Goal: Contribute content: Add original content to the website for others to see

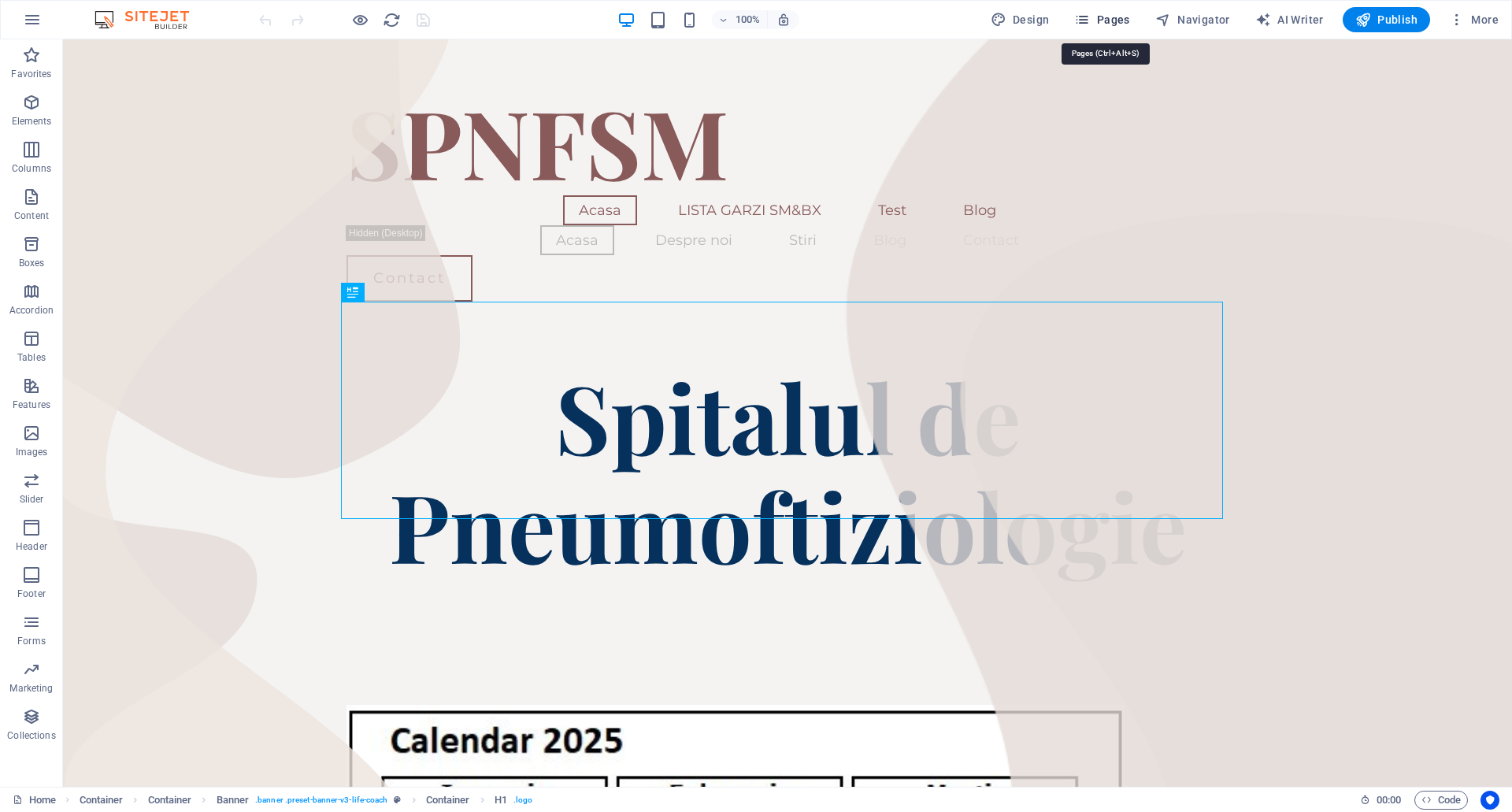
click at [1086, 18] on icon "button" at bounding box center [1082, 19] width 16 height 16
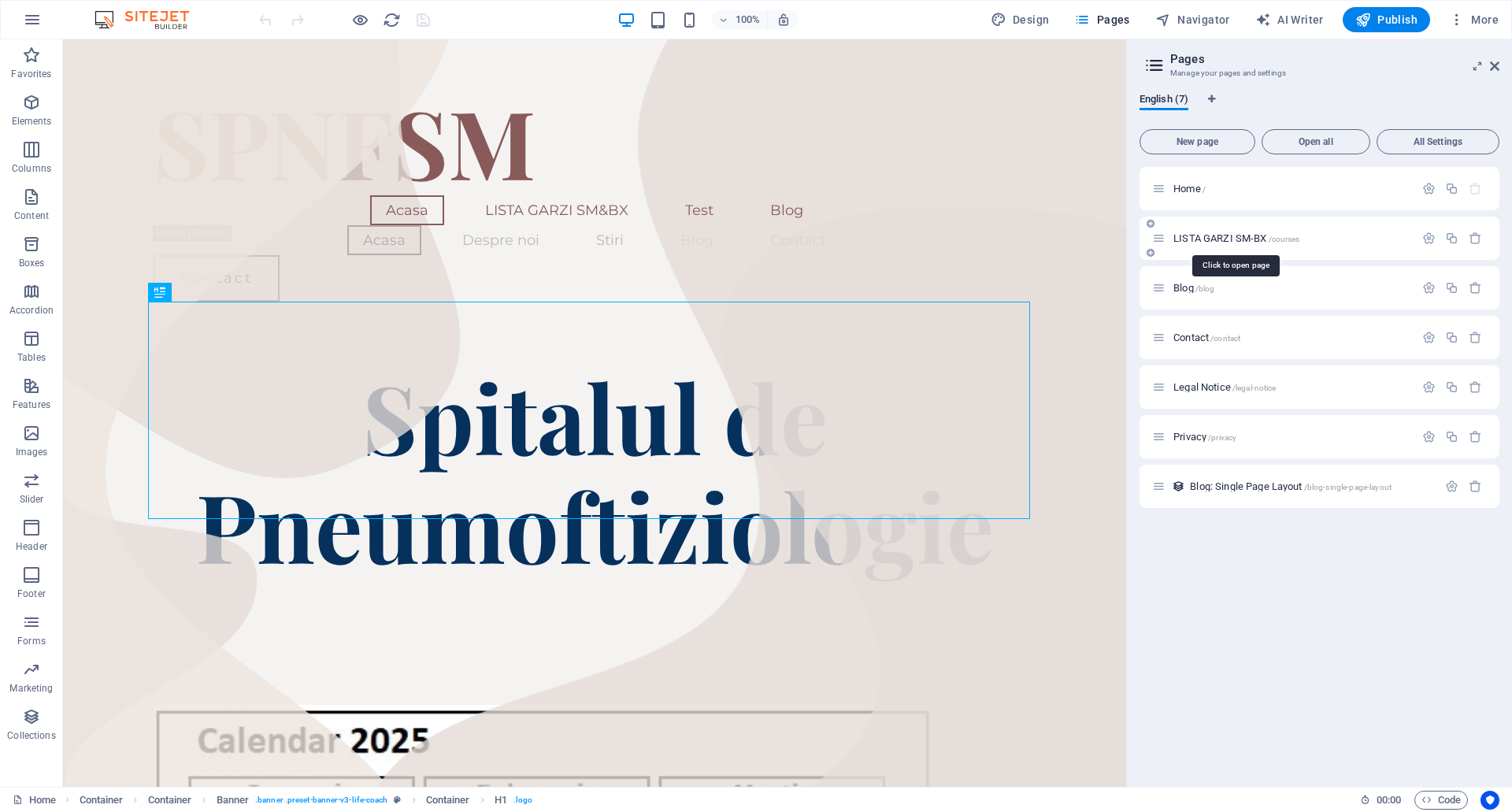
click at [1221, 239] on span "LISTA GARZI SM-BX /courses" at bounding box center [1236, 238] width 126 height 11
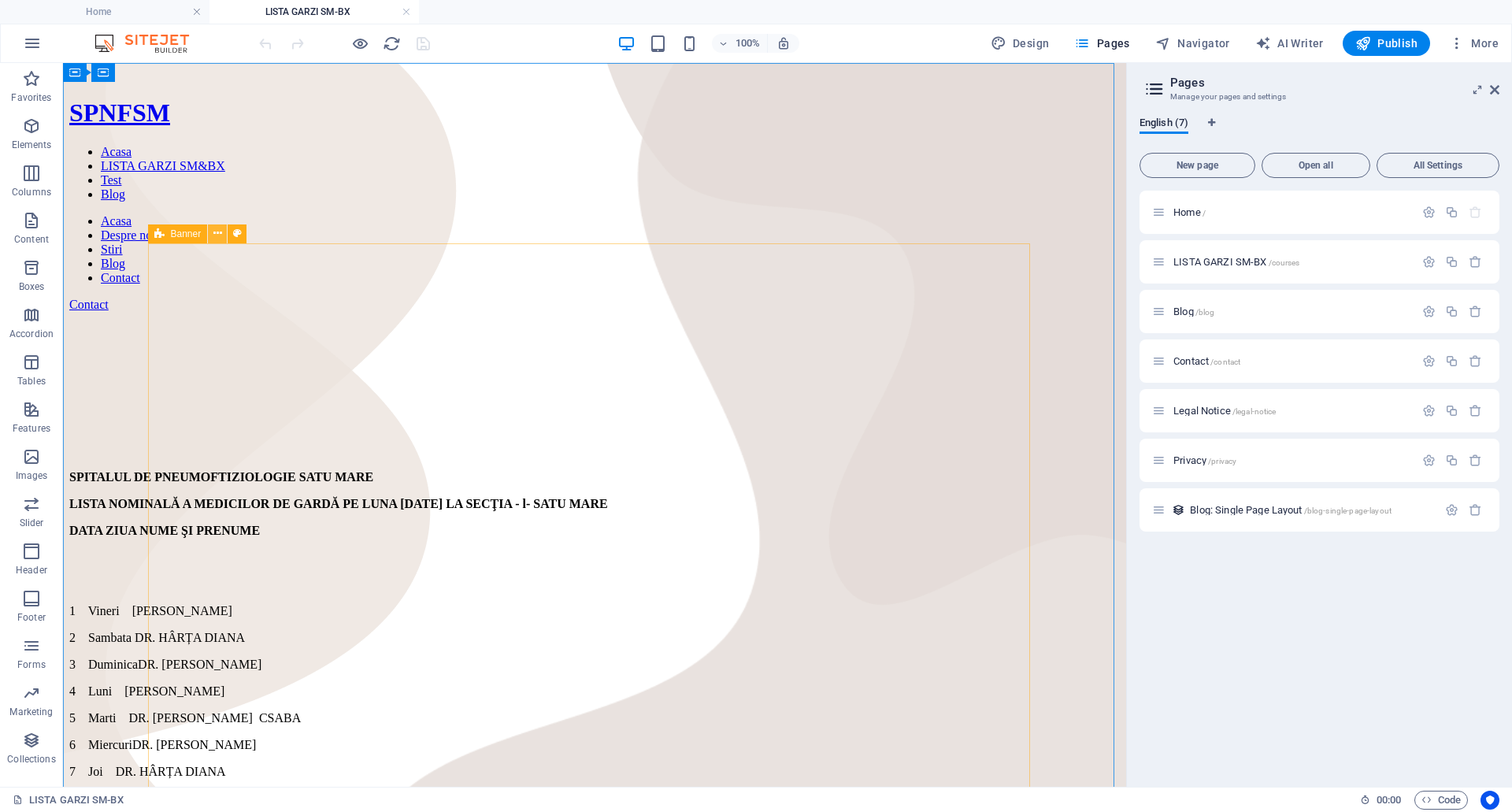
click at [217, 233] on icon at bounding box center [218, 233] width 9 height 16
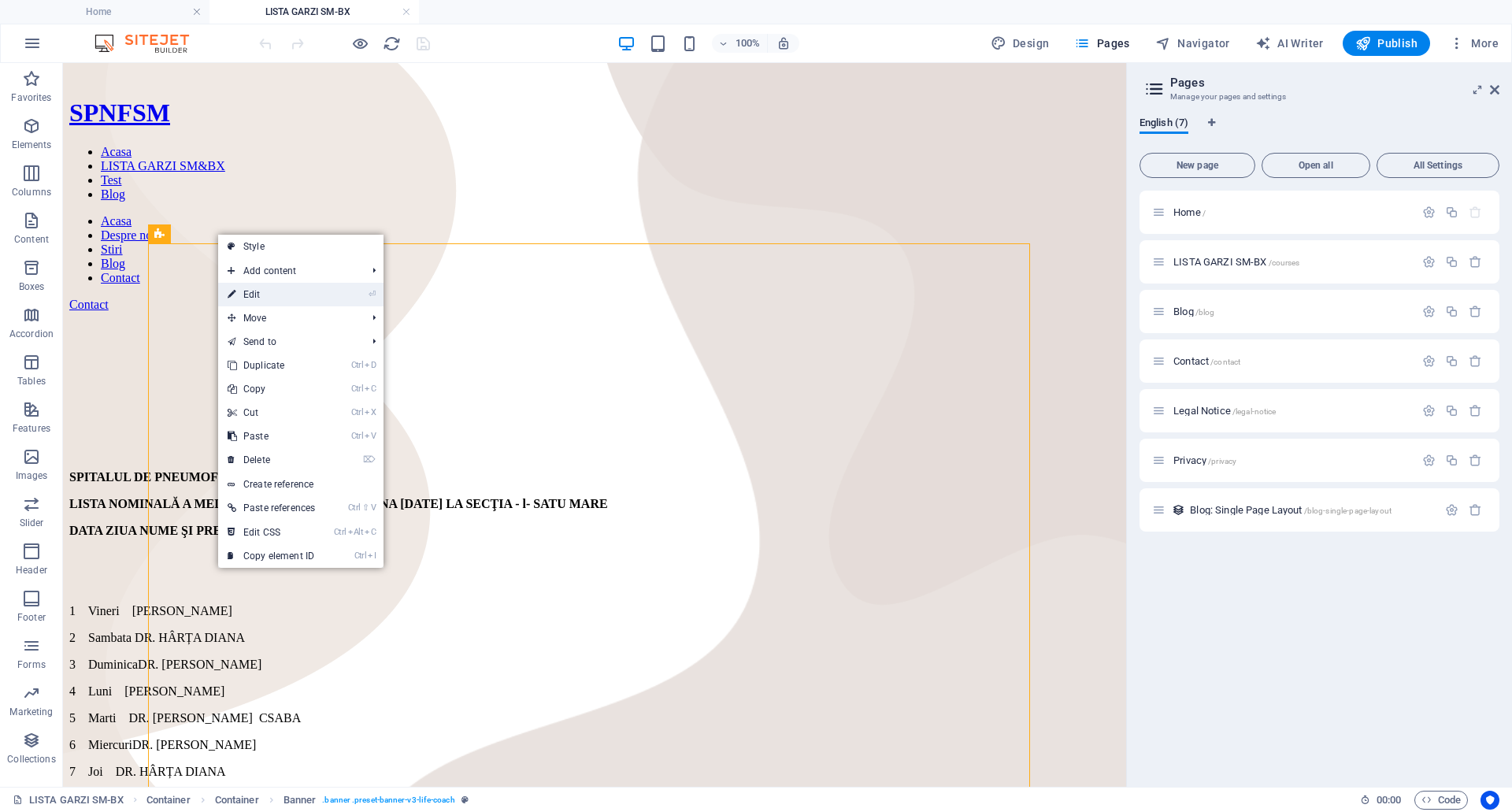
click at [267, 291] on link "⏎ Edit" at bounding box center [272, 294] width 107 height 24
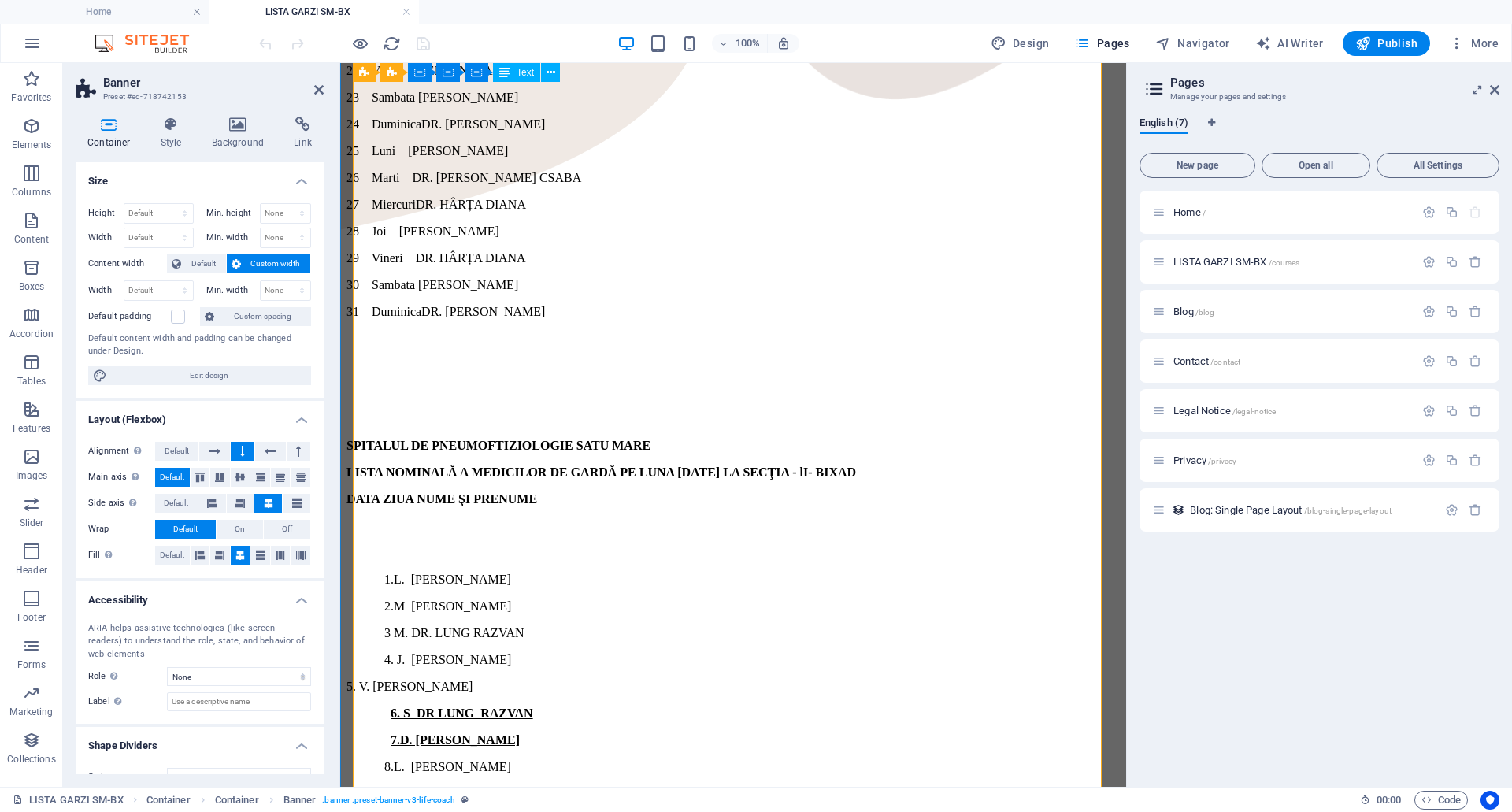
scroll to position [1260, 0]
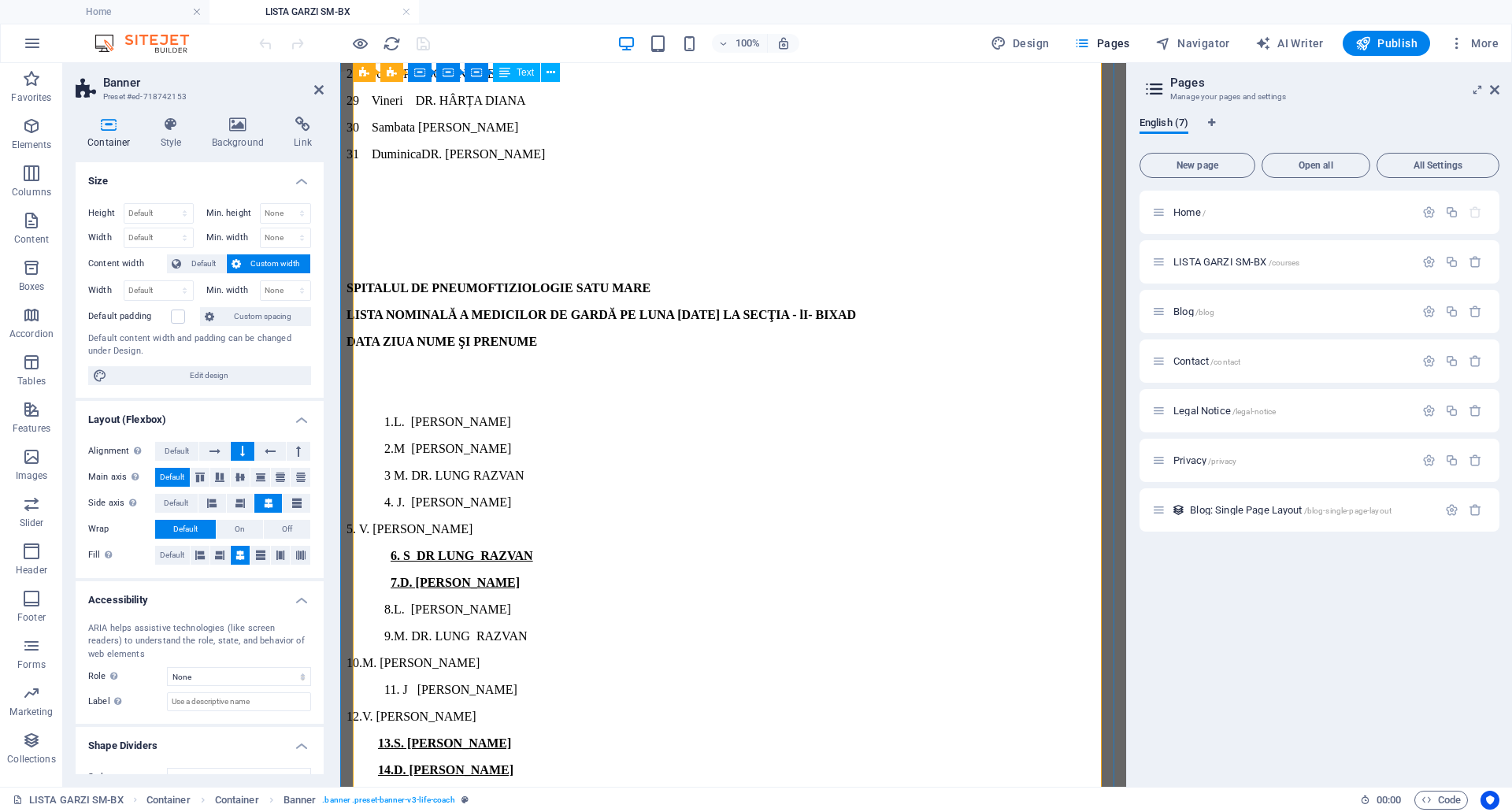
click at [837, 203] on div "SPITALUL DE PNEUMOFTIZIOLOGIE SATU MARE LISTA NOMINALĂ A MEDICILOR DE GARDĂ PE …" at bounding box center [733, 275] width 773 height 2237
click at [548, 71] on icon at bounding box center [551, 73] width 9 height 16
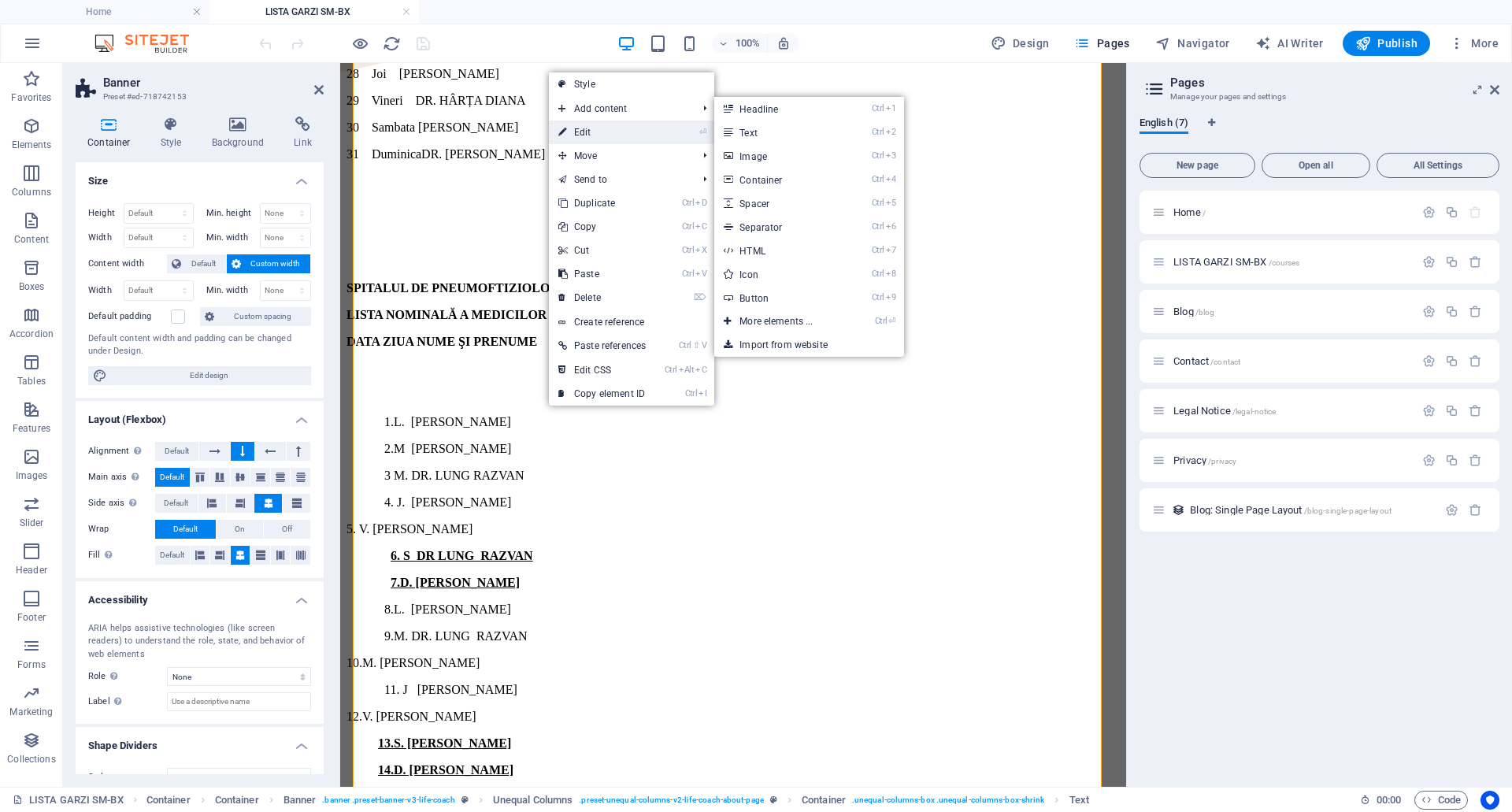
click at [596, 132] on link "⏎ Edit" at bounding box center [603, 132] width 107 height 24
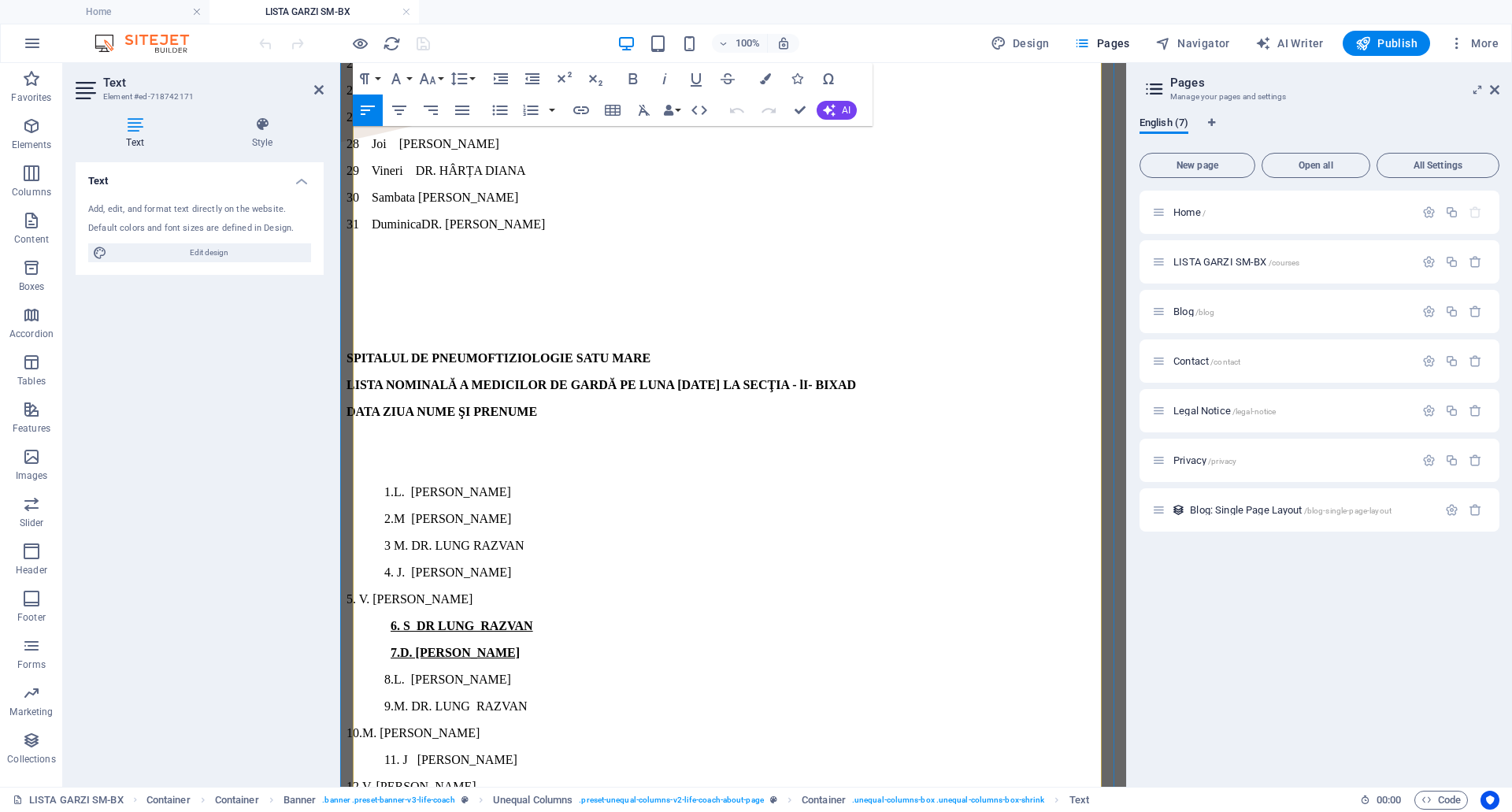
scroll to position [1181, 0]
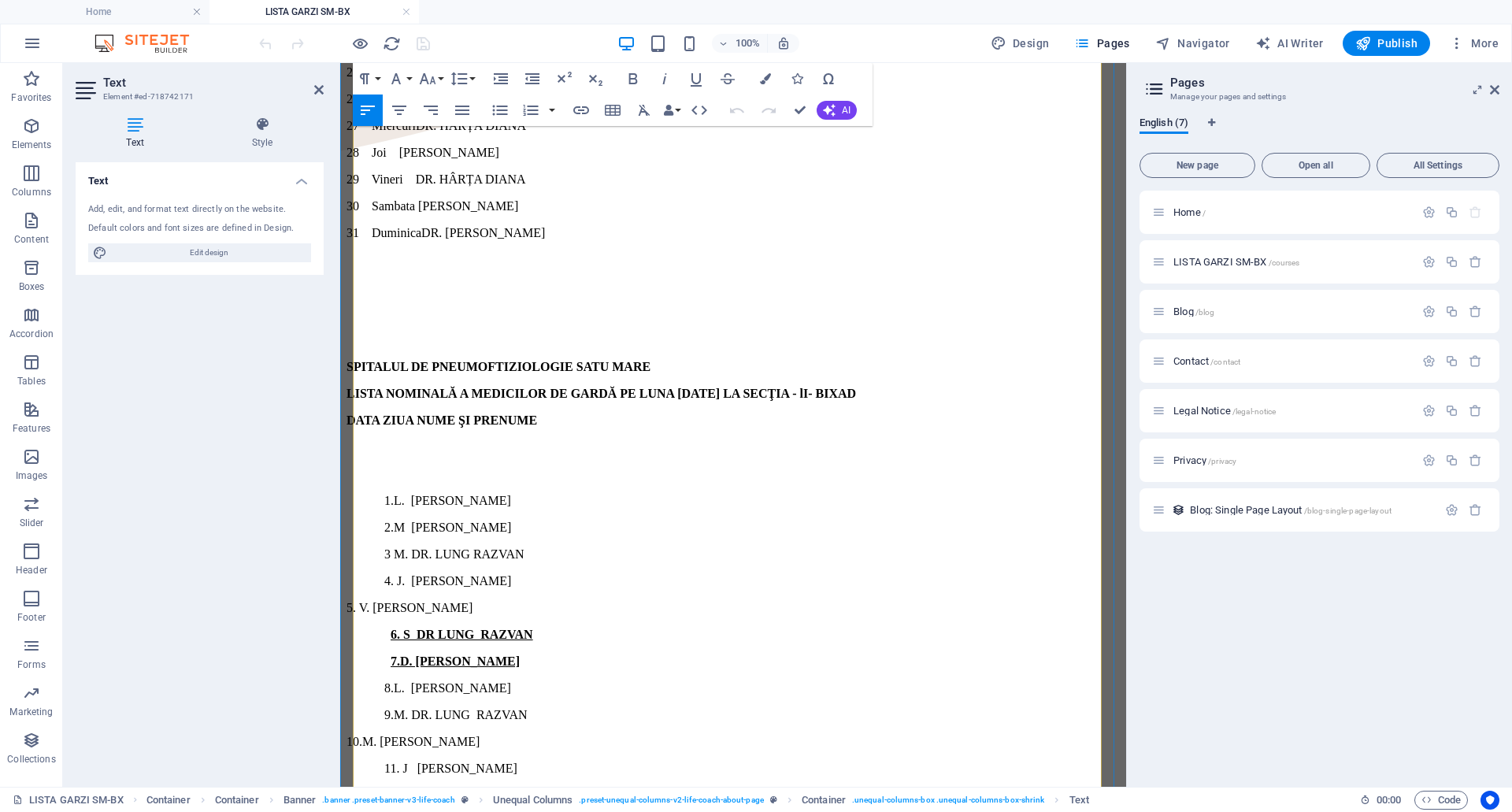
click at [789, 387] on strong "LISTA NOMINALĂ A MEDICILOR DE GARDĂ PE LUNA [DATE] LA SECŢIA - lI- BIXAD" at bounding box center [601, 393] width 510 height 13
click at [745, 574] on p "4. J. [PERSON_NAME]" at bounding box center [733, 580] width 773 height 14
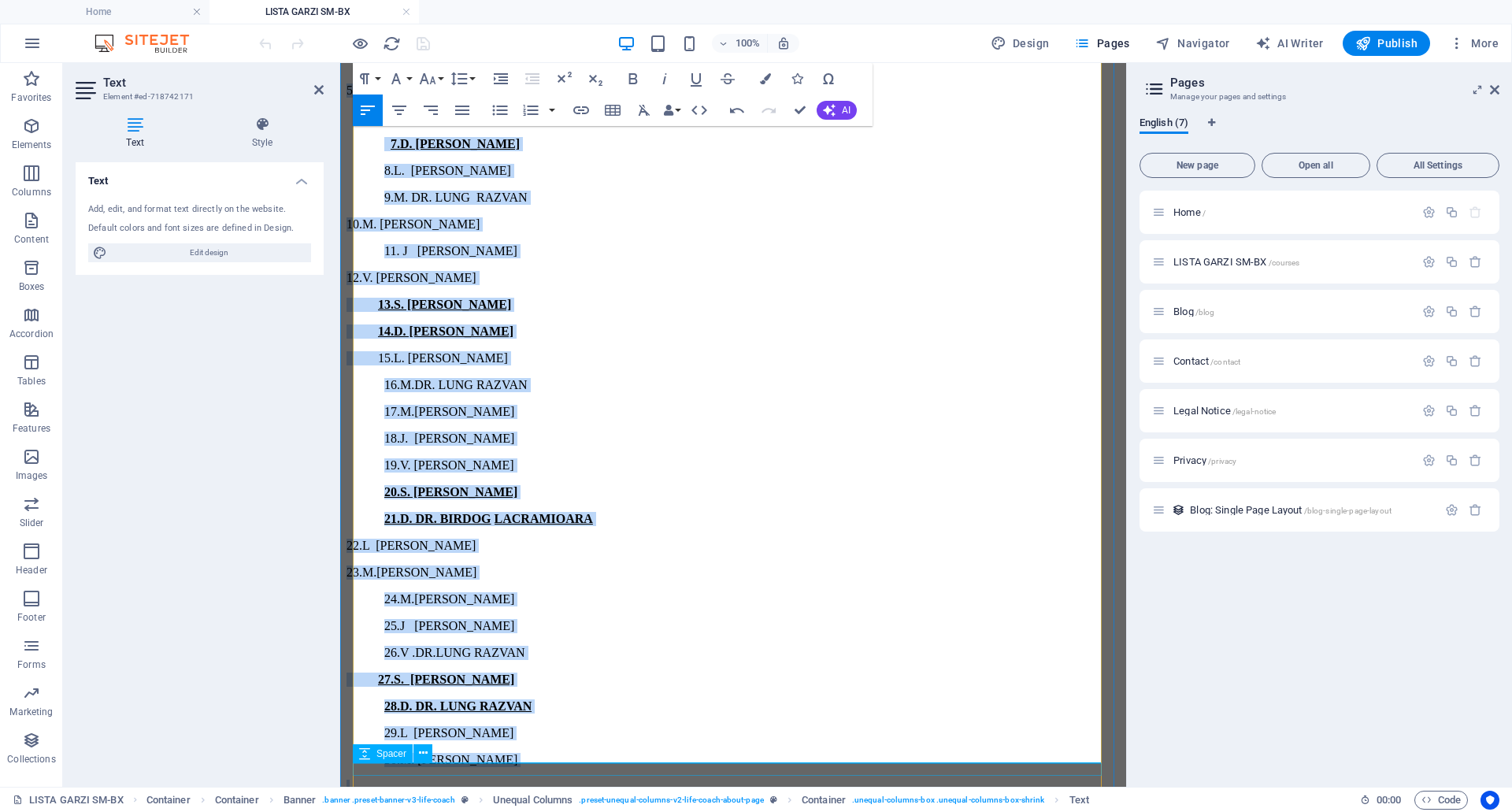
scroll to position [1735, 0]
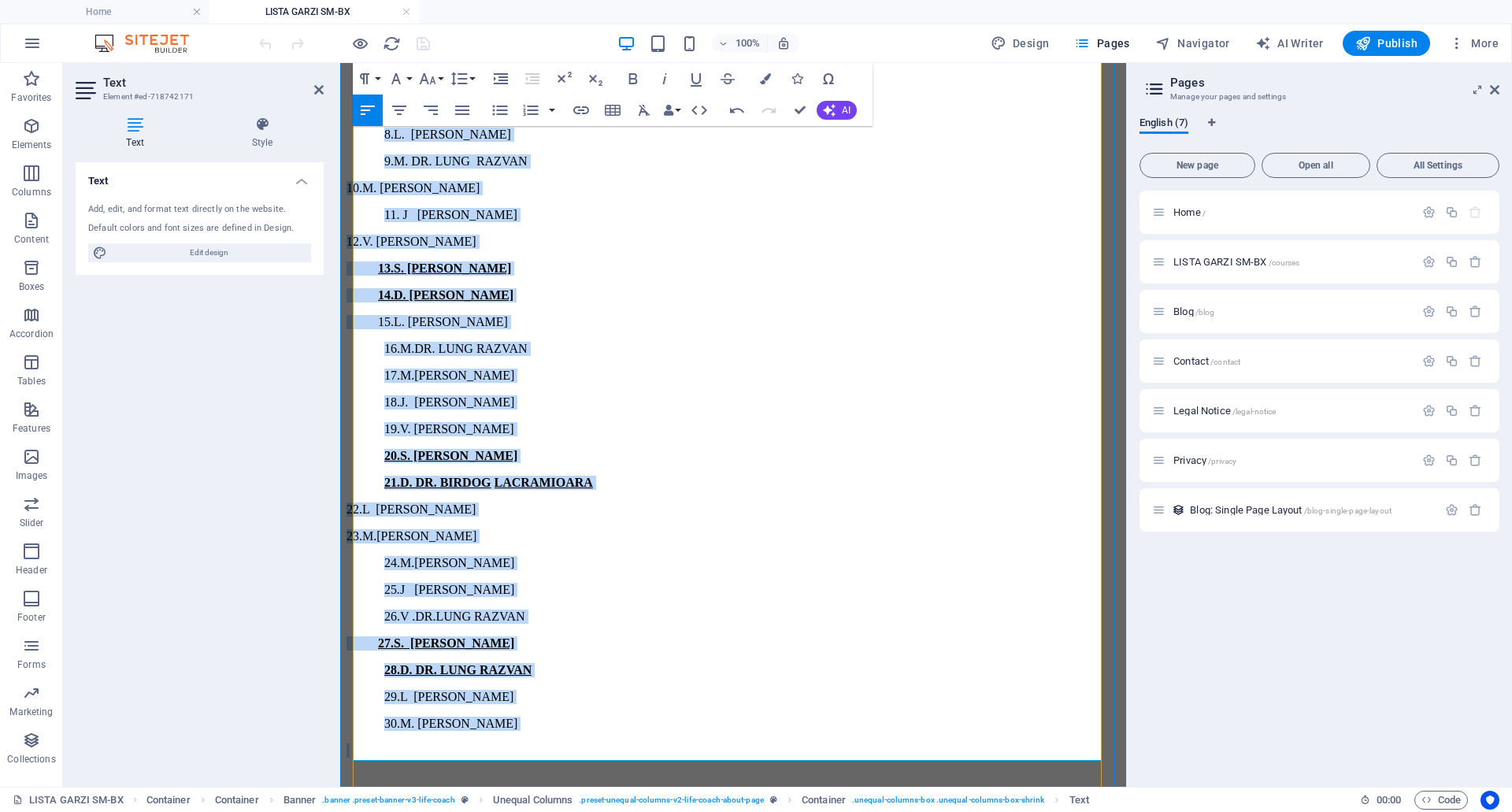
drag, startPoint x: 392, startPoint y: 305, endPoint x: 680, endPoint y: 599, distance: 411.6
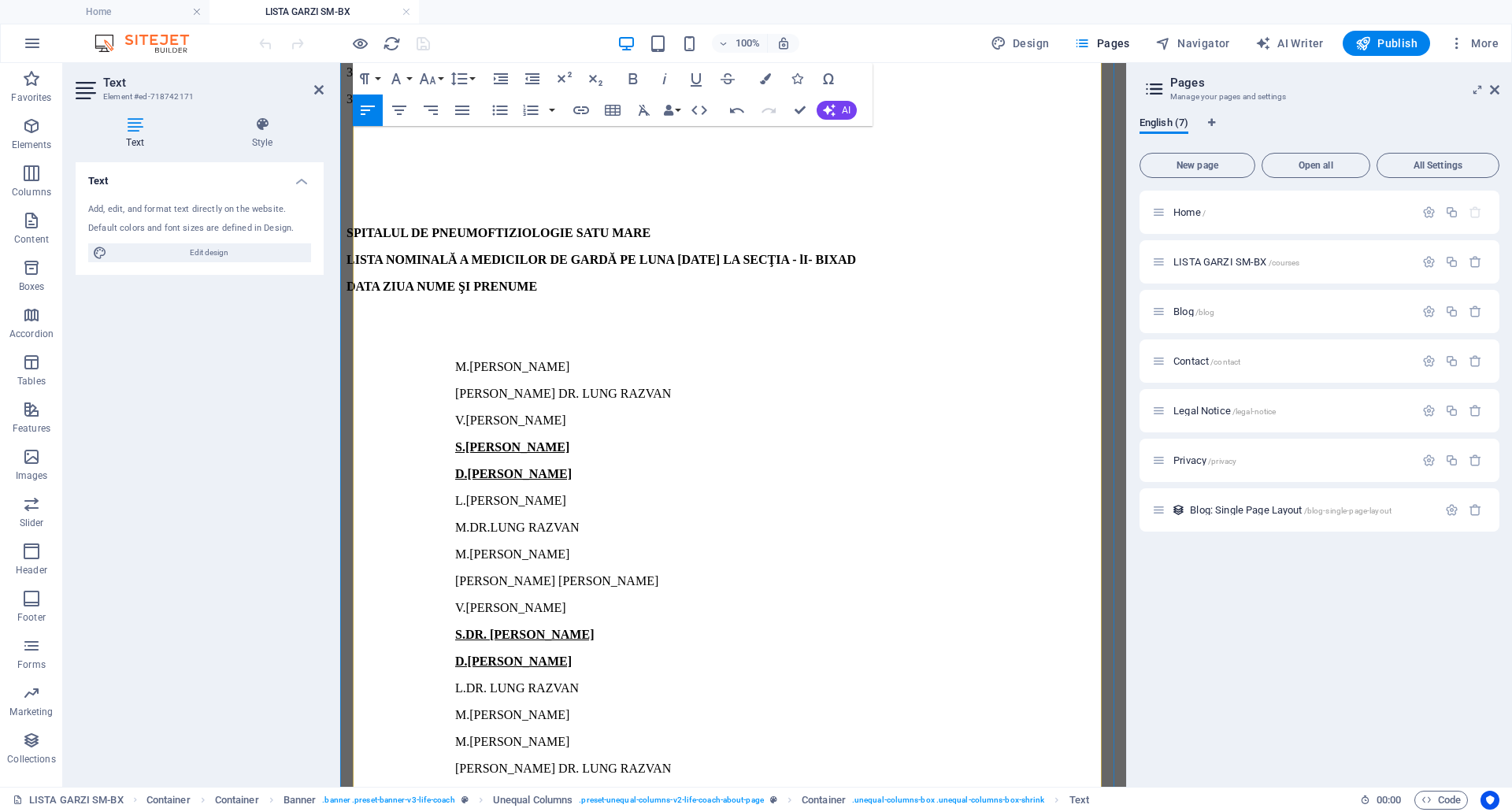
scroll to position [1314, 0]
click at [460, 253] on div "SPITALUL DE PNEUMOFTIZIOLOGIE SATU MARE LISTA NOMINALĂ A MEDICILOR DE GARDĂ PE …" at bounding box center [733, 248] width 773 height 2291
click at [461, 442] on u "S.[PERSON_NAME]" at bounding box center [512, 448] width 114 height 13
click at [460, 357] on div "SPITALUL DE PNEUMOFTIZIOLOGIE SATU MARE LISTA NOMINALĂ A MEDICILOR DE GARDĂ PE …" at bounding box center [733, 248] width 773 height 2291
click at [460, 382] on div "SPITALUL DE PNEUMOFTIZIOLOGIE SATU MARE LISTA NOMINALĂ A MEDICILOR DE GARDĂ PE …" at bounding box center [733, 248] width 773 height 2291
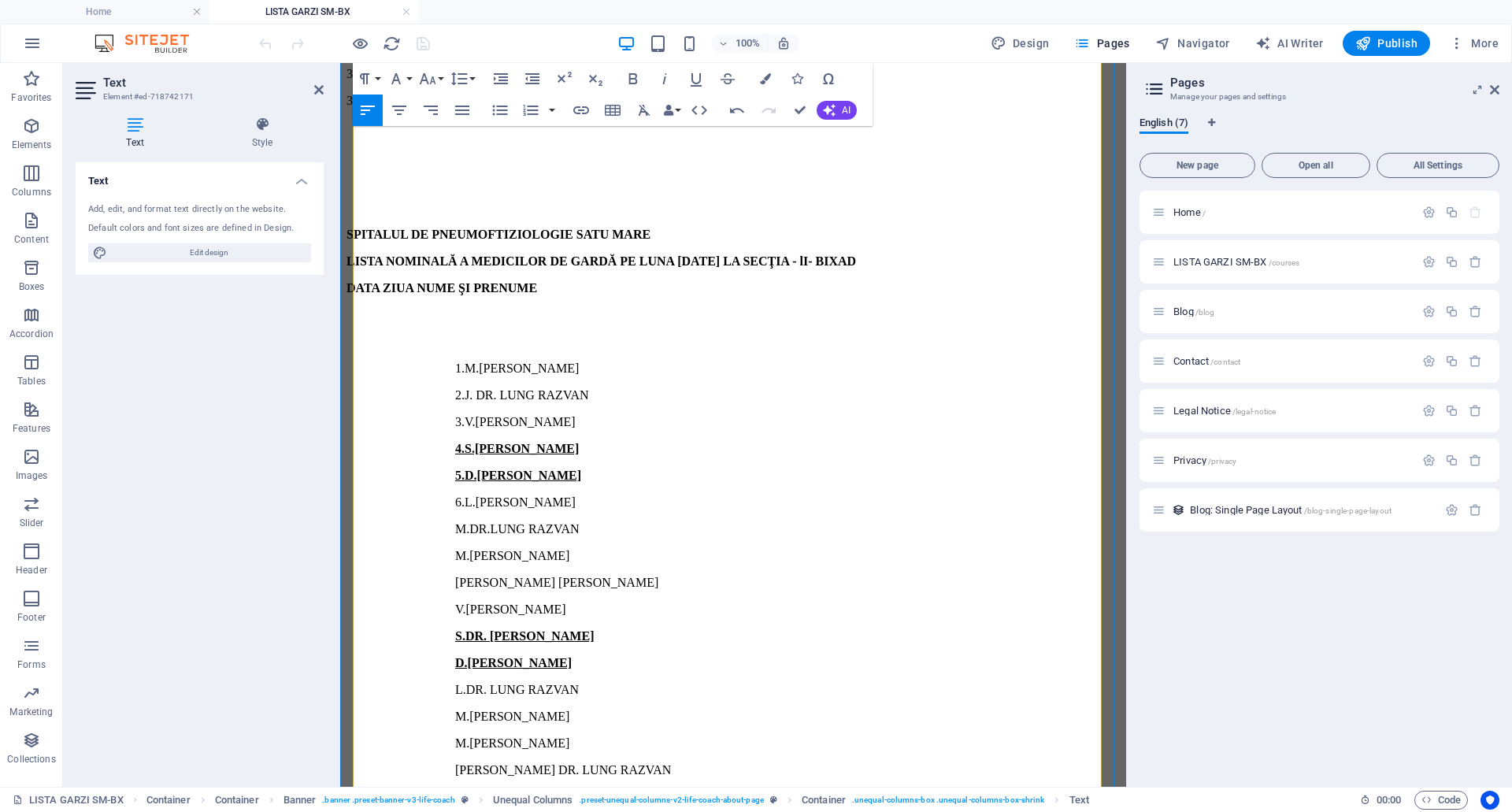
click at [474, 522] on p "M.DR.LUNG RAZVAN" at bounding box center [797, 529] width 646 height 14
click at [474, 549] on p "M.[PERSON_NAME]" at bounding box center [797, 556] width 646 height 14
click at [460, 453] on div "SPITALUL DE PNEUMOFTIZIOLOGIE SATU MARE LISTA NOMINALĂ A MEDICILOR DE GARDĂ PE …" at bounding box center [733, 248] width 773 height 2291
click at [474, 603] on p "V.[PERSON_NAME]" at bounding box center [797, 609] width 646 height 14
click at [460, 502] on div "SPITALUL DE PNEUMOFTIZIOLOGIE SATU MARE LISTA NOMINALĂ A MEDICILOR DE GARDĂ PE …" at bounding box center [733, 248] width 773 height 2291
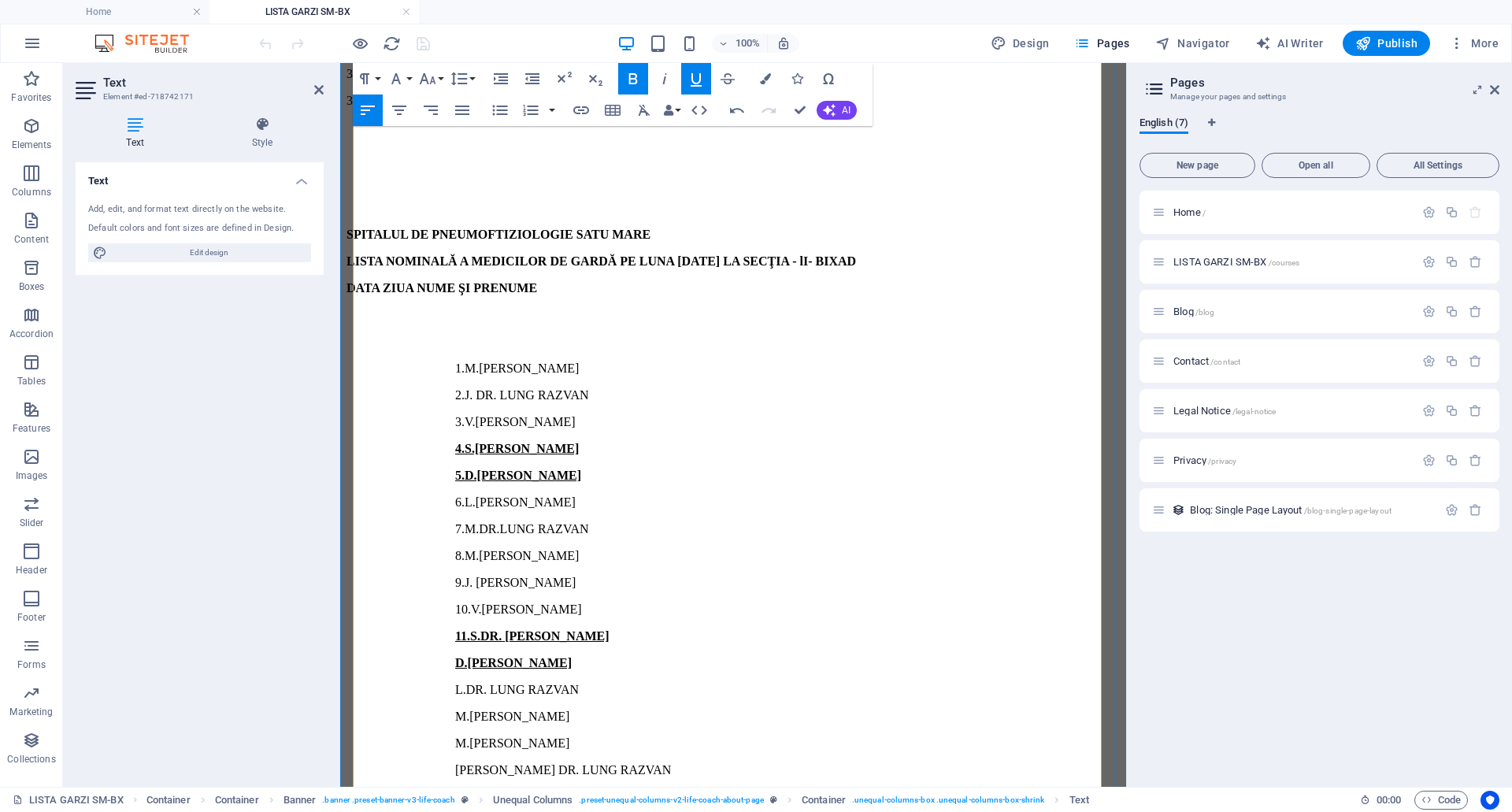
click at [460, 527] on div "SPITALUL DE PNEUMOFTIZIOLOGIE SATU MARE LISTA NOMINALĂ A MEDICILOR DE GARDĂ PE …" at bounding box center [733, 248] width 773 height 2291
click at [474, 683] on p "L.DR. LUNG RAZVAN" at bounding box center [797, 690] width 646 height 14
click at [474, 709] on p "M.[PERSON_NAME]" at bounding box center [797, 716] width 646 height 14
click at [459, 606] on div "SPITALUL DE PNEUMOFTIZIOLOGIE SATU MARE LISTA NOMINALĂ A MEDICILOR DE GARDĂ PE …" at bounding box center [733, 248] width 773 height 2291
click at [459, 631] on div "SPITALUL DE PNEUMOFTIZIOLOGIE SATU MARE LISTA NOMINALĂ A MEDICILOR DE GARDĂ PE …" at bounding box center [733, 248] width 773 height 2291
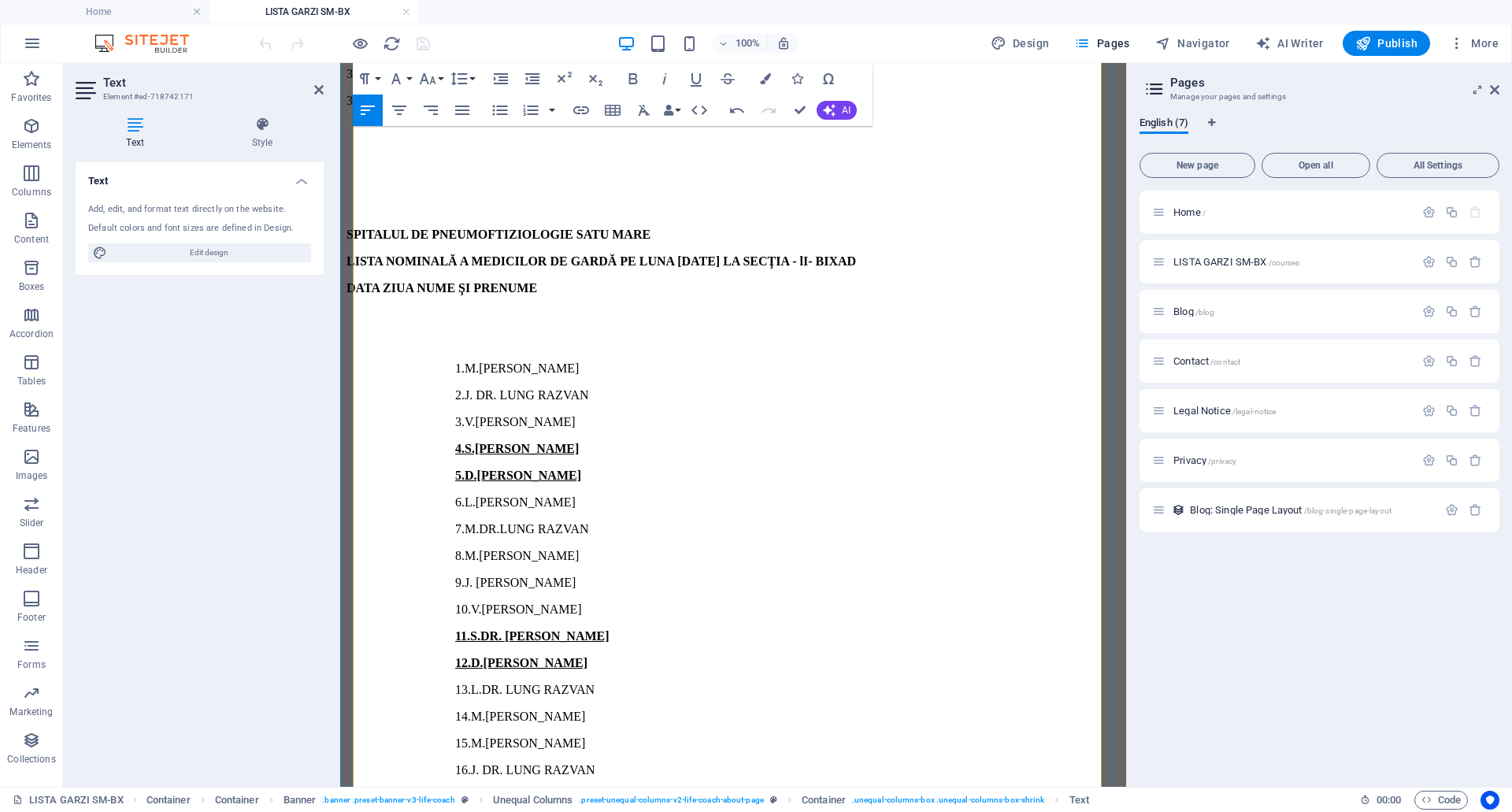
click at [474, 790] on p "V.[PERSON_NAME]" at bounding box center [797, 796] width 646 height 14
click at [463, 811] on u "S.[PERSON_NAME]" at bounding box center [512, 823] width 114 height 13
click at [460, 712] on div "SPITALUL DE PNEUMOFTIZIOLOGIE SATU MARE LISTA NOMINALĂ A MEDICILOR DE GARDĂ PE …" at bounding box center [733, 248] width 773 height 2291
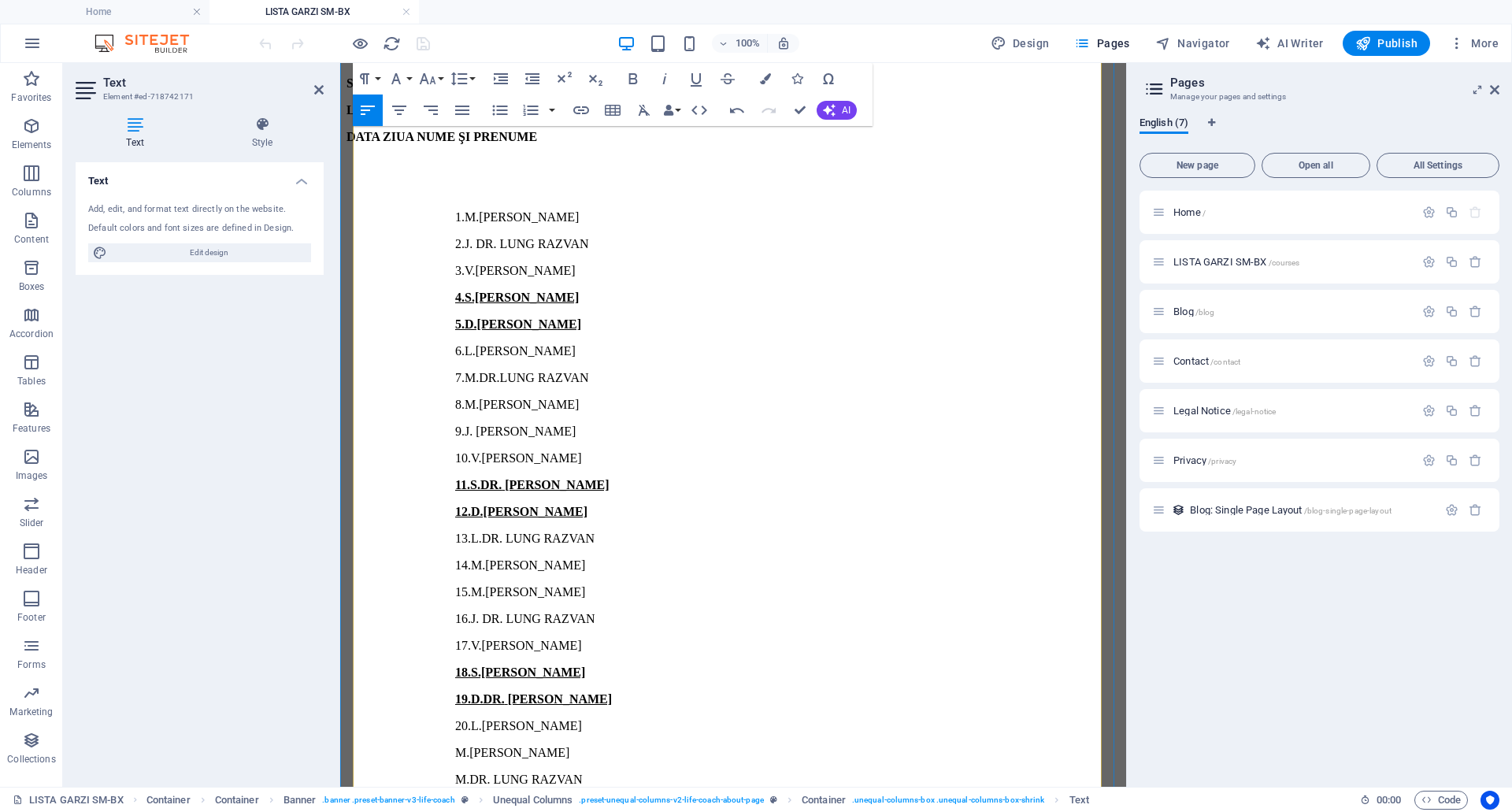
scroll to position [1550, 0]
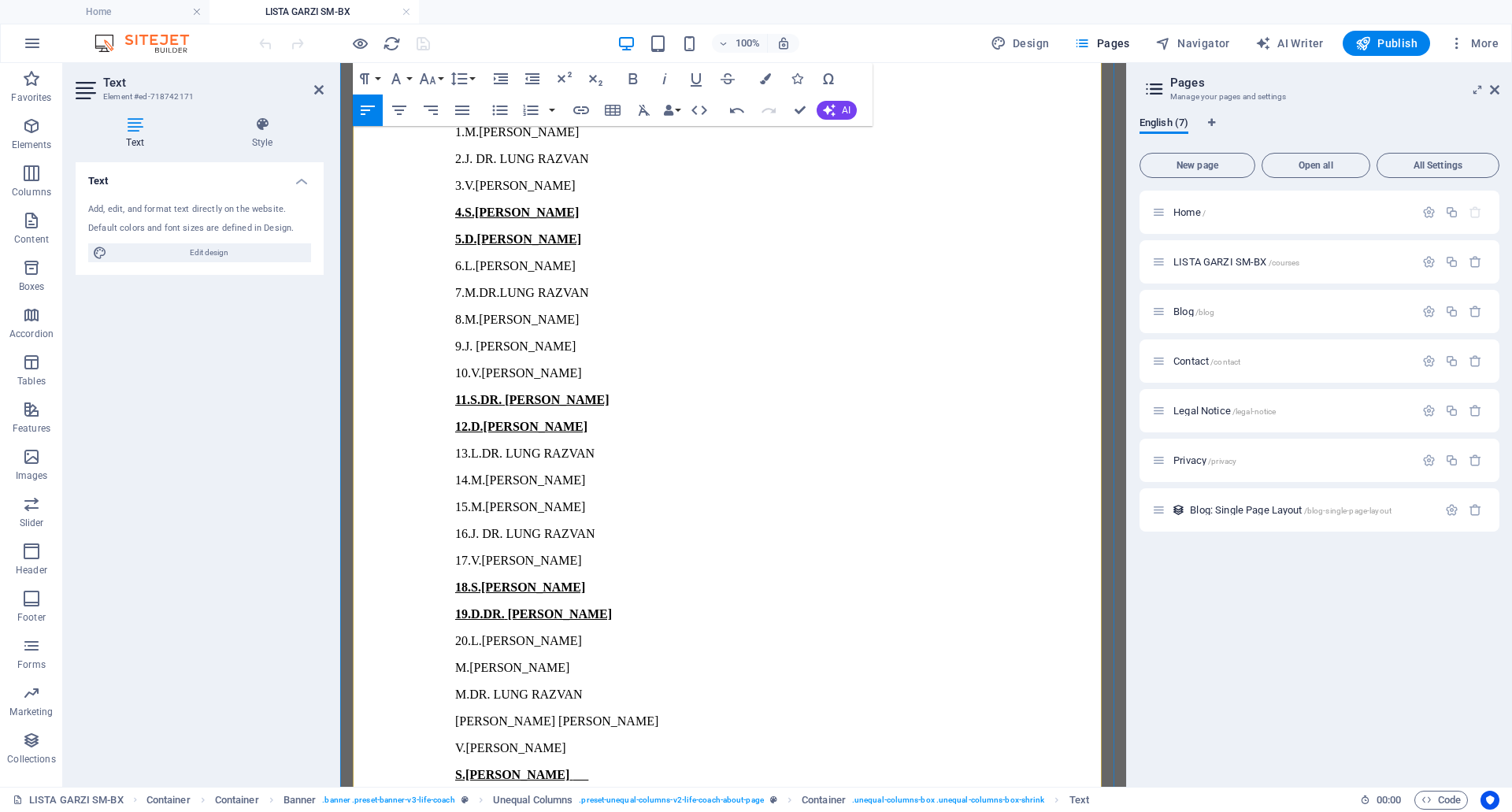
click at [474, 661] on p "M.[PERSON_NAME]" at bounding box center [797, 667] width 646 height 14
click at [474, 688] on p "M.DR. LUNG RAZVAN" at bounding box center [797, 695] width 646 height 14
click at [474, 714] on p "[PERSON_NAME] [PERSON_NAME]" at bounding box center [797, 721] width 646 height 14
click at [474, 741] on p "V.[PERSON_NAME]" at bounding box center [797, 748] width 646 height 14
click at [461, 768] on u "S.[PERSON_NAME]" at bounding box center [512, 774] width 114 height 13
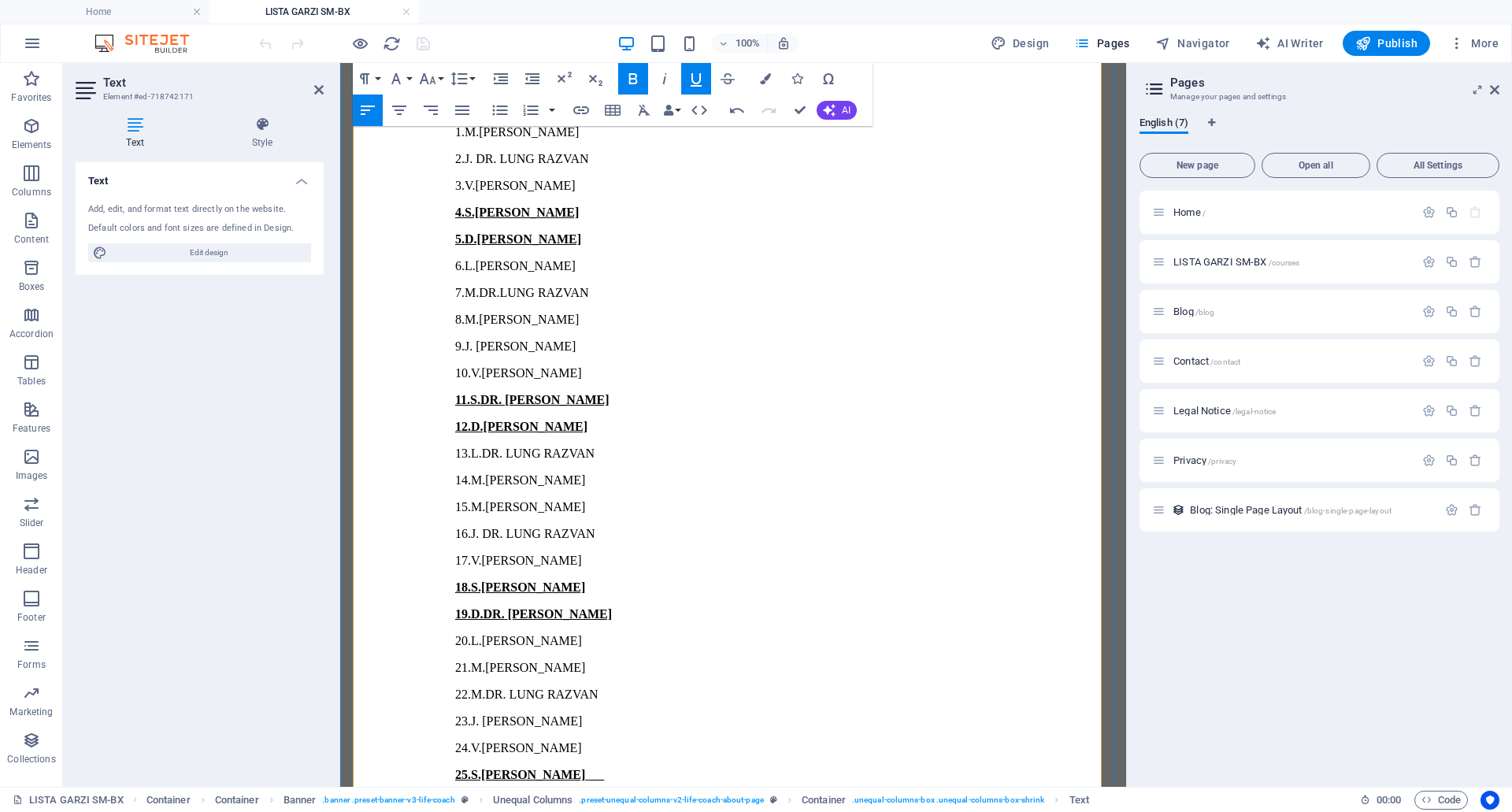
click at [463, 795] on u "D.[PERSON_NAME]" at bounding box center [514, 801] width 117 height 13
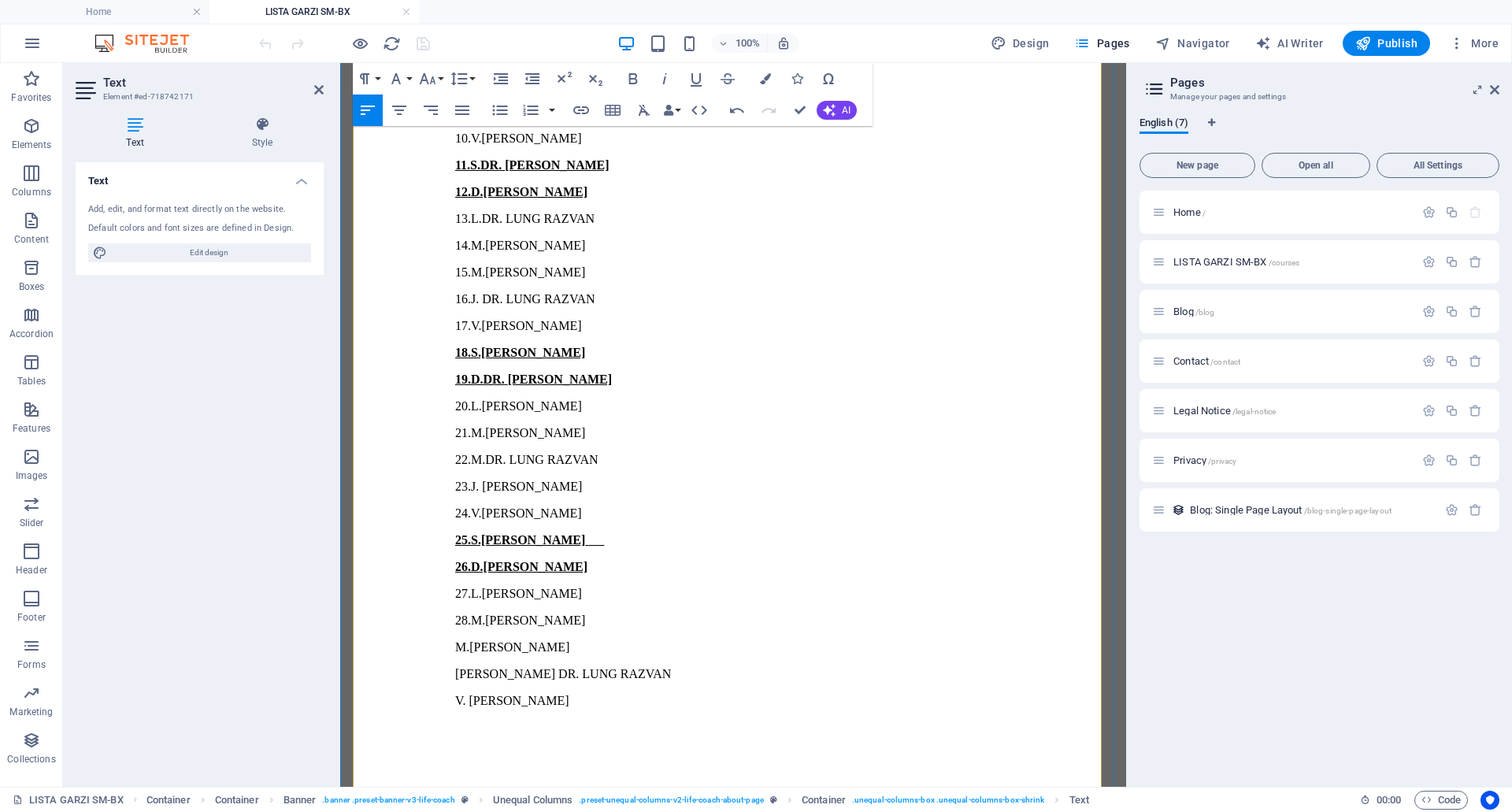
scroll to position [1787, 0]
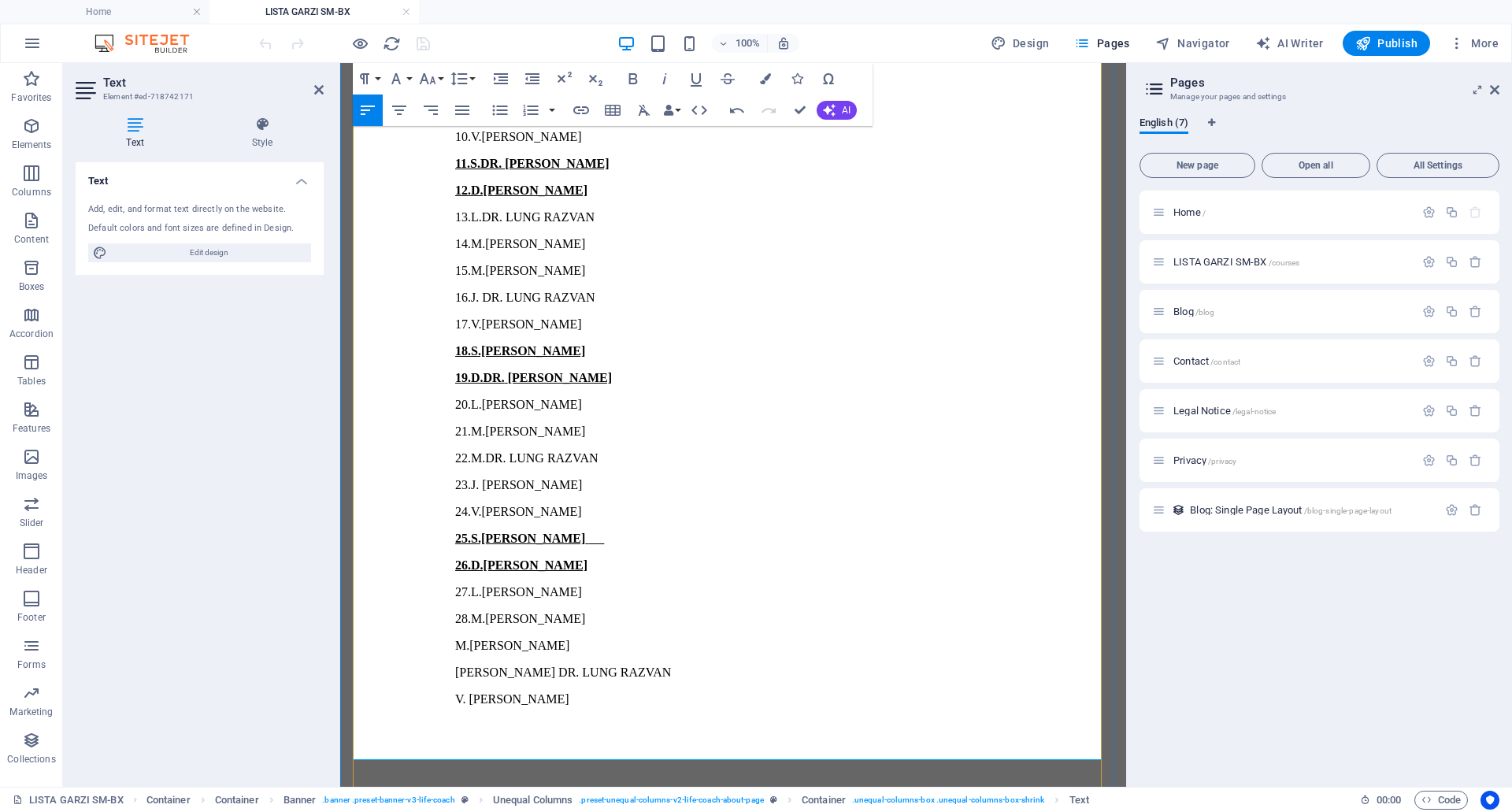
click at [474, 639] on p "M.[PERSON_NAME]" at bounding box center [797, 645] width 646 height 14
click at [474, 666] on p "[PERSON_NAME] DR. LUNG RAZVAN" at bounding box center [797, 672] width 646 height 14
click at [474, 692] on p "V. [PERSON_NAME]" at bounding box center [797, 699] width 646 height 14
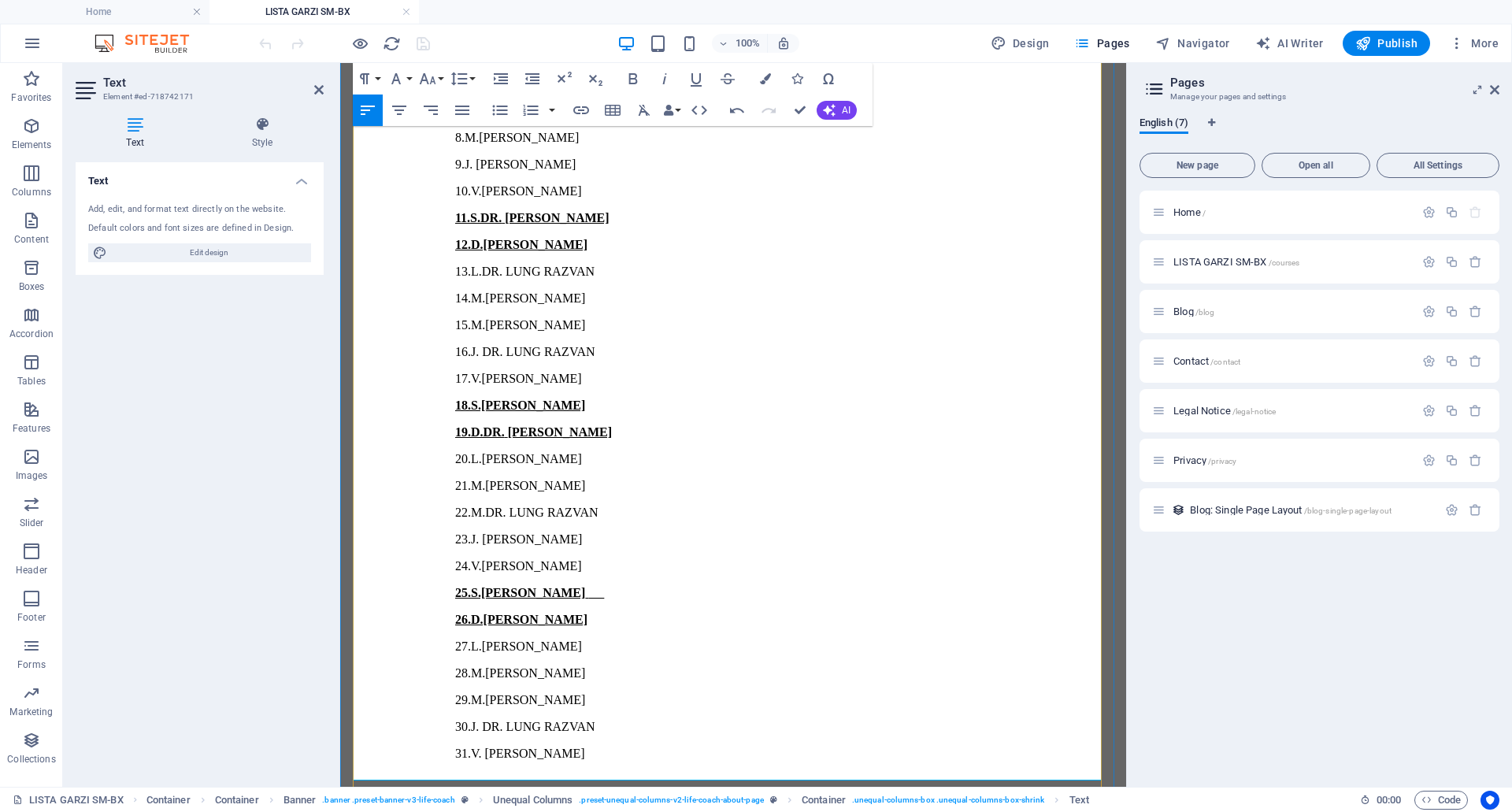
scroll to position [1708, 0]
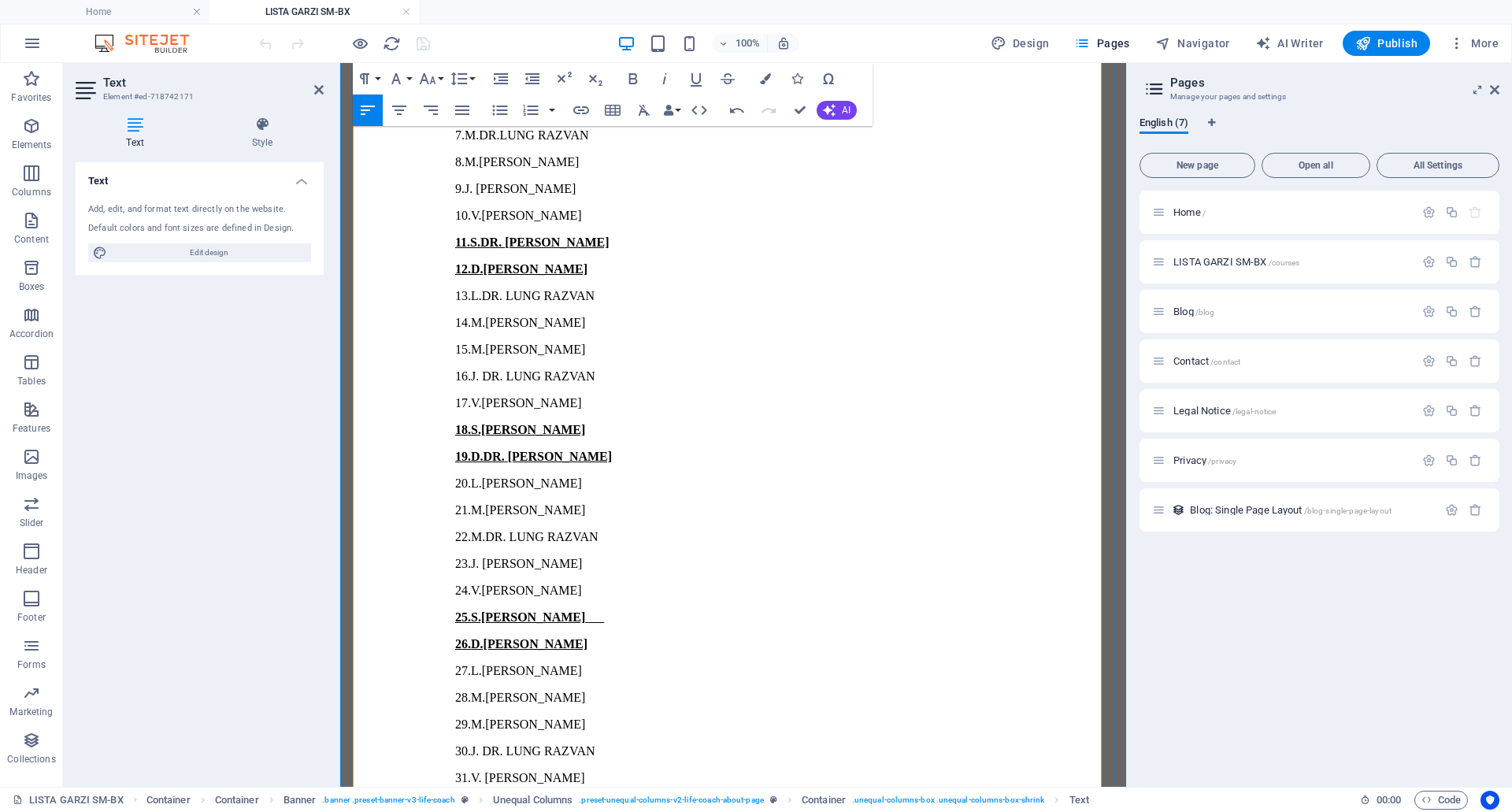
click at [474, 745] on p "30.J. DR. LUNG RAZVAN" at bounding box center [797, 751] width 646 height 14
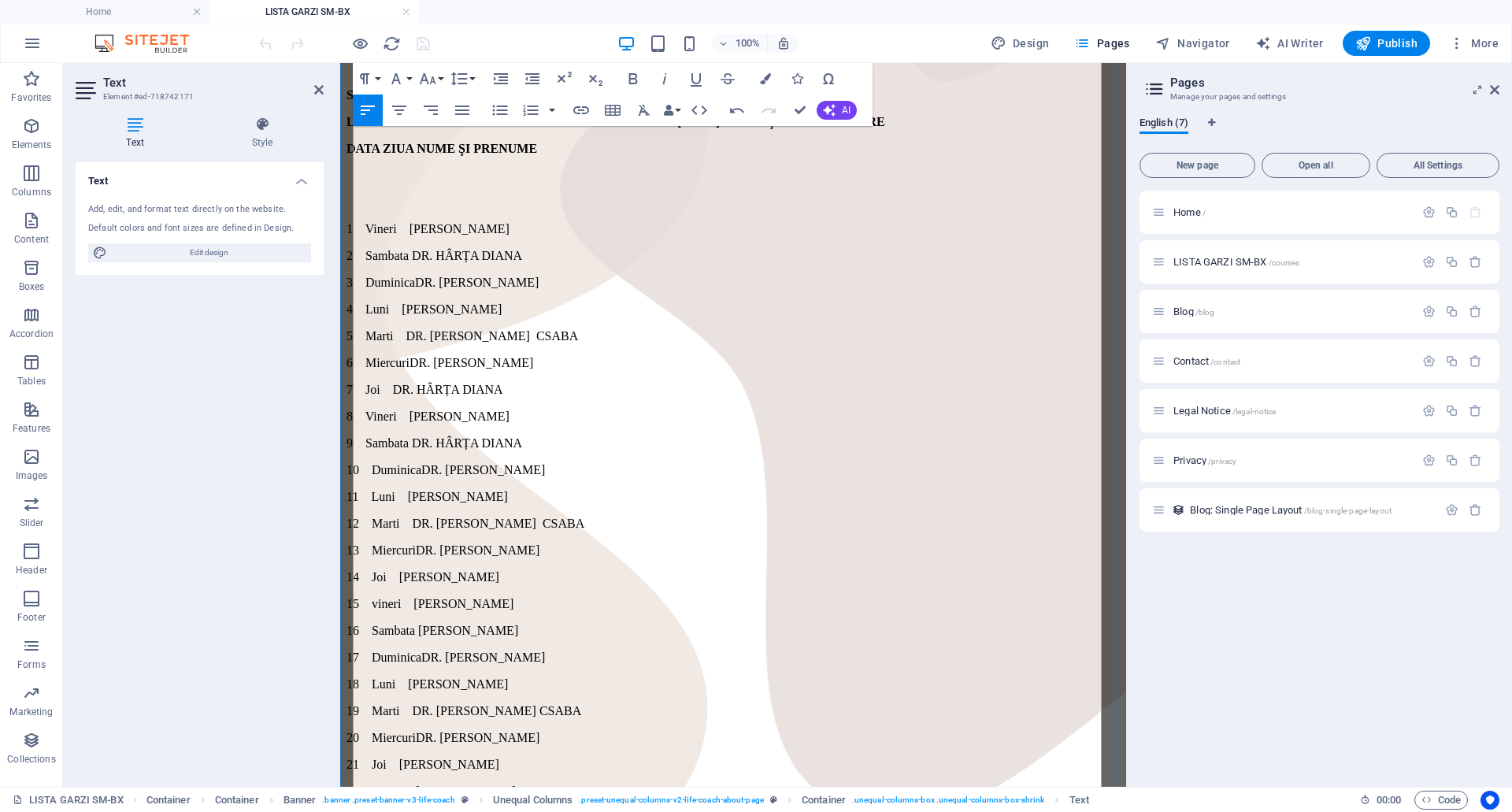
scroll to position [369, 0]
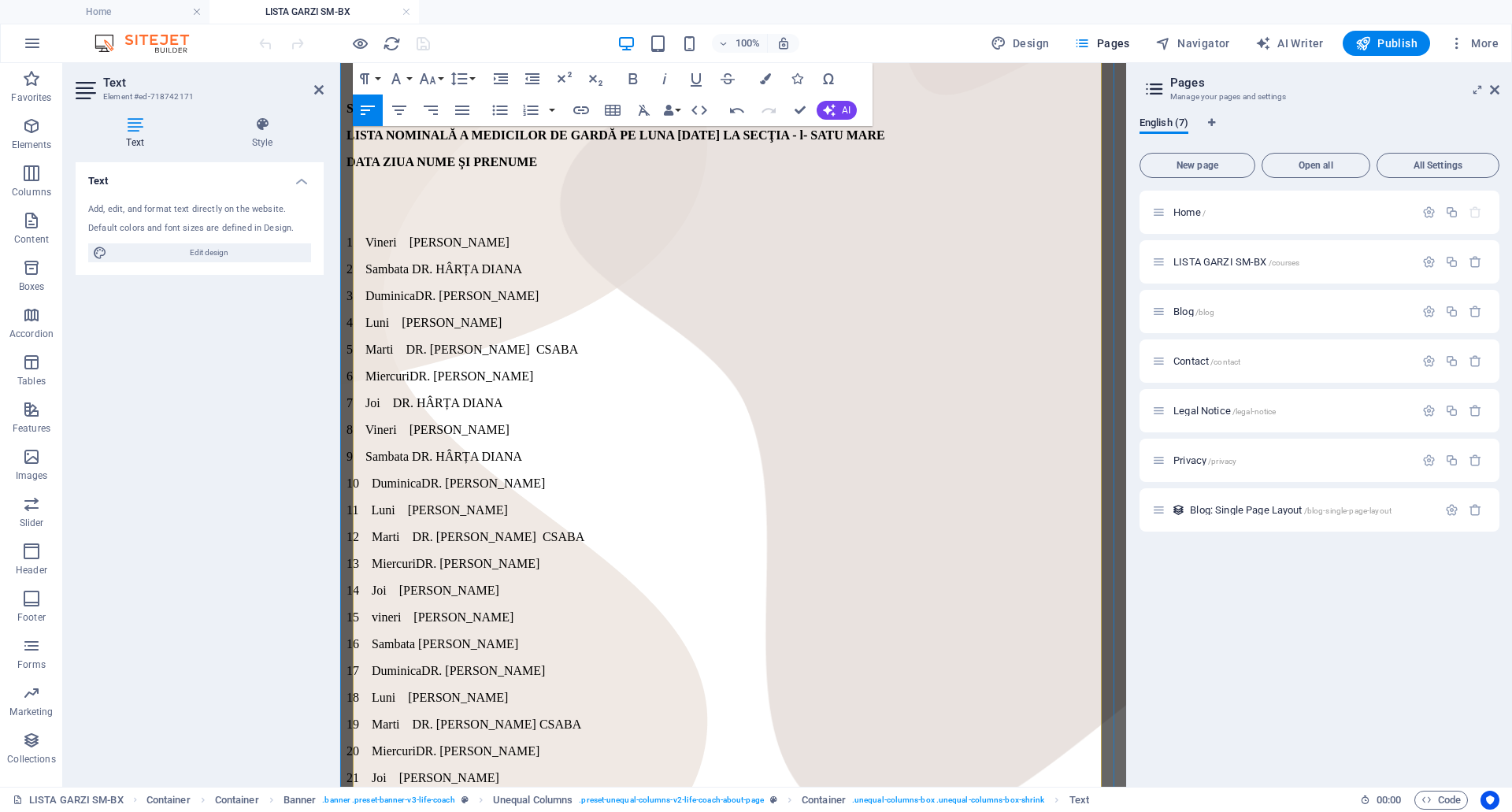
click at [879, 262] on p "[STREET_ADDRESS] HÂRȚA DIANA" at bounding box center [733, 268] width 773 height 14
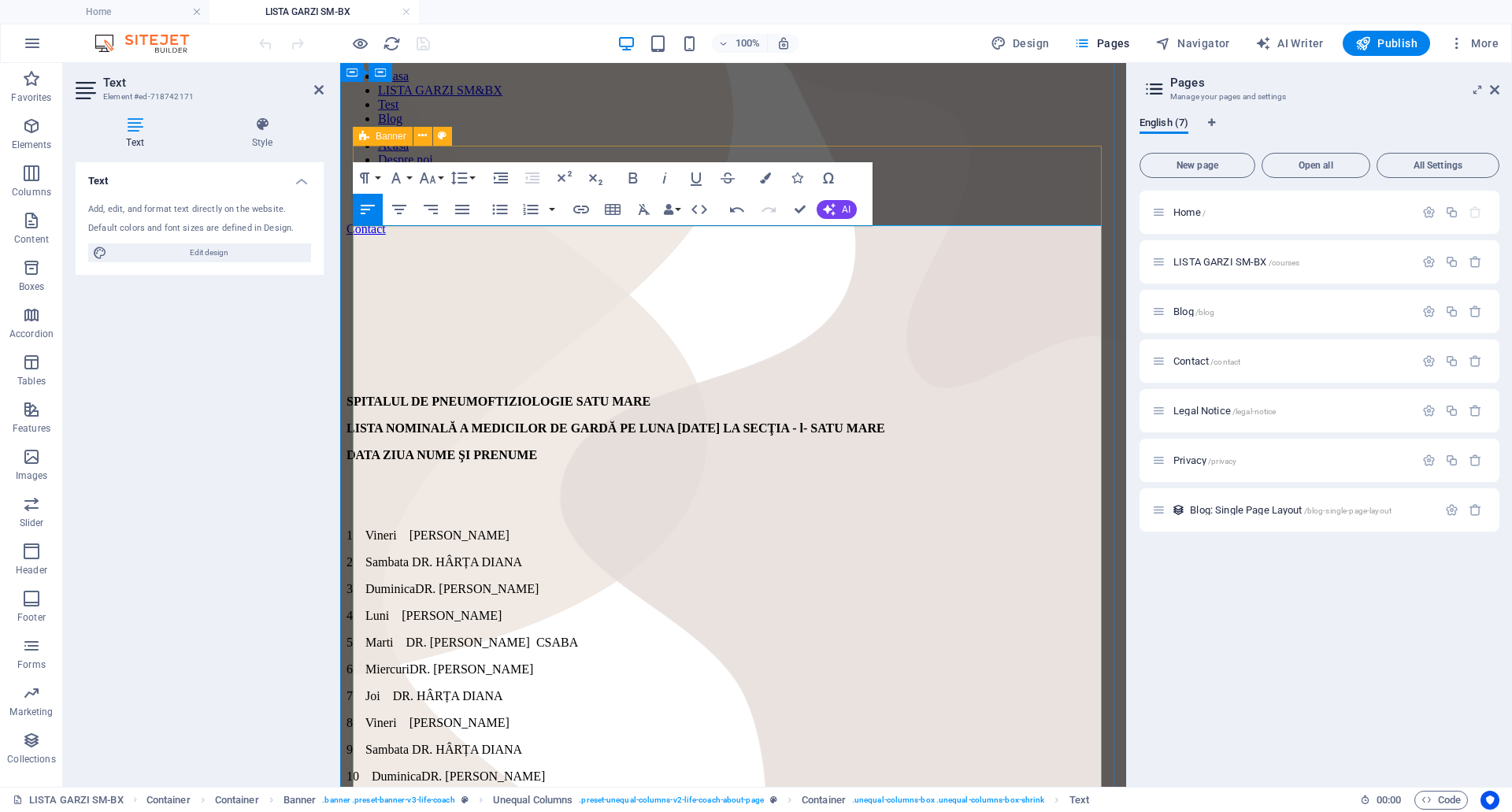
scroll to position [0, 0]
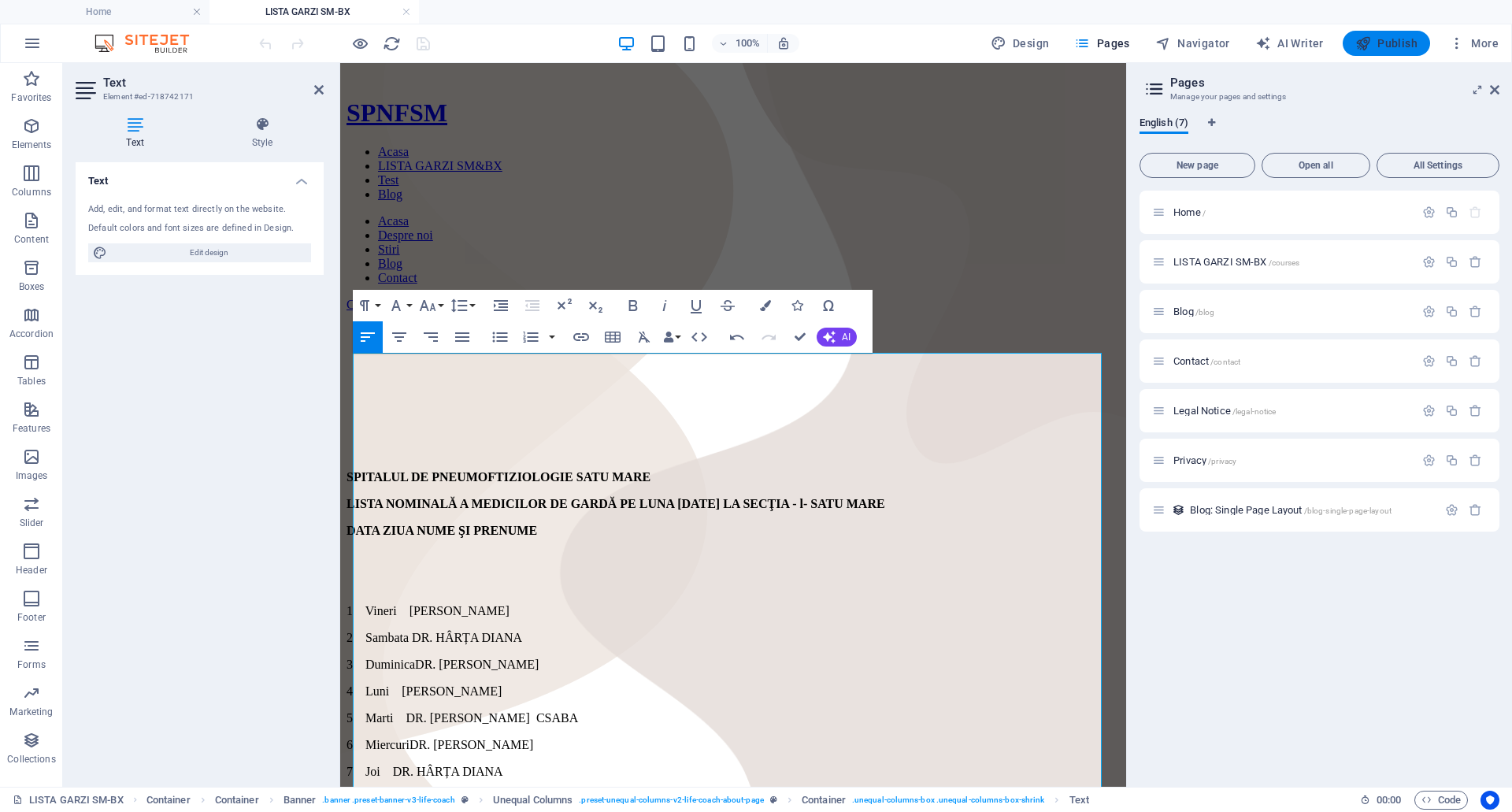
click at [1391, 46] on span "Publish" at bounding box center [1386, 43] width 62 height 16
